Goal: Entertainment & Leisure: Consume media (video, audio)

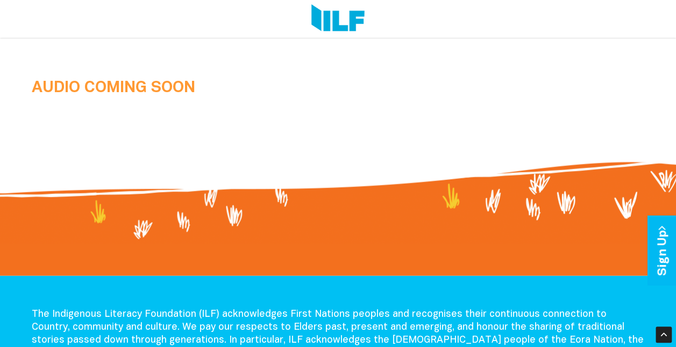
scroll to position [1076, 0]
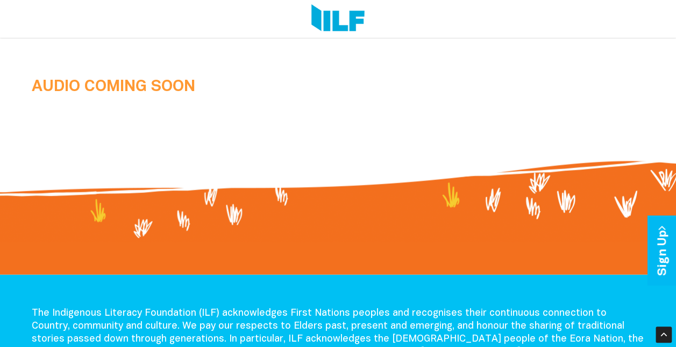
click at [147, 87] on b "AUDIO COMING SOON" at bounding box center [114, 86] width 164 height 15
click at [130, 90] on b "AUDIO COMING SOON" at bounding box center [114, 86] width 164 height 15
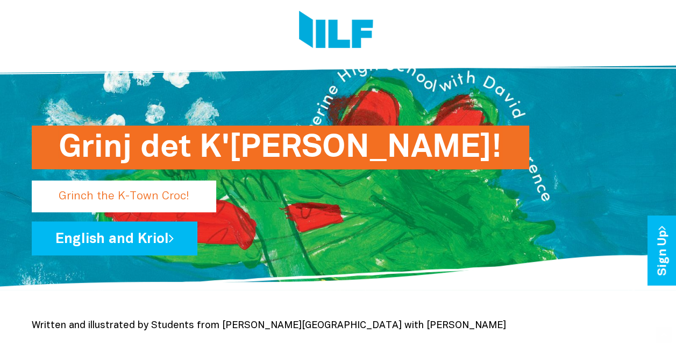
scroll to position [0, 0]
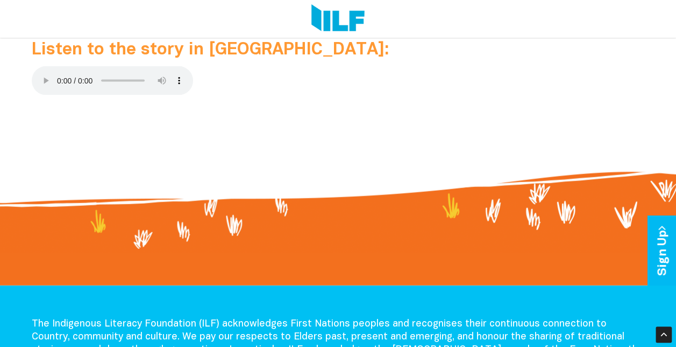
scroll to position [1076, 0]
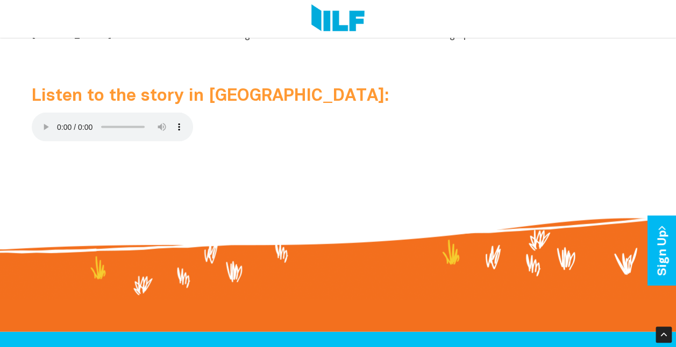
click at [227, 158] on p at bounding box center [338, 157] width 613 height 13
